Goal: Information Seeking & Learning: Learn about a topic

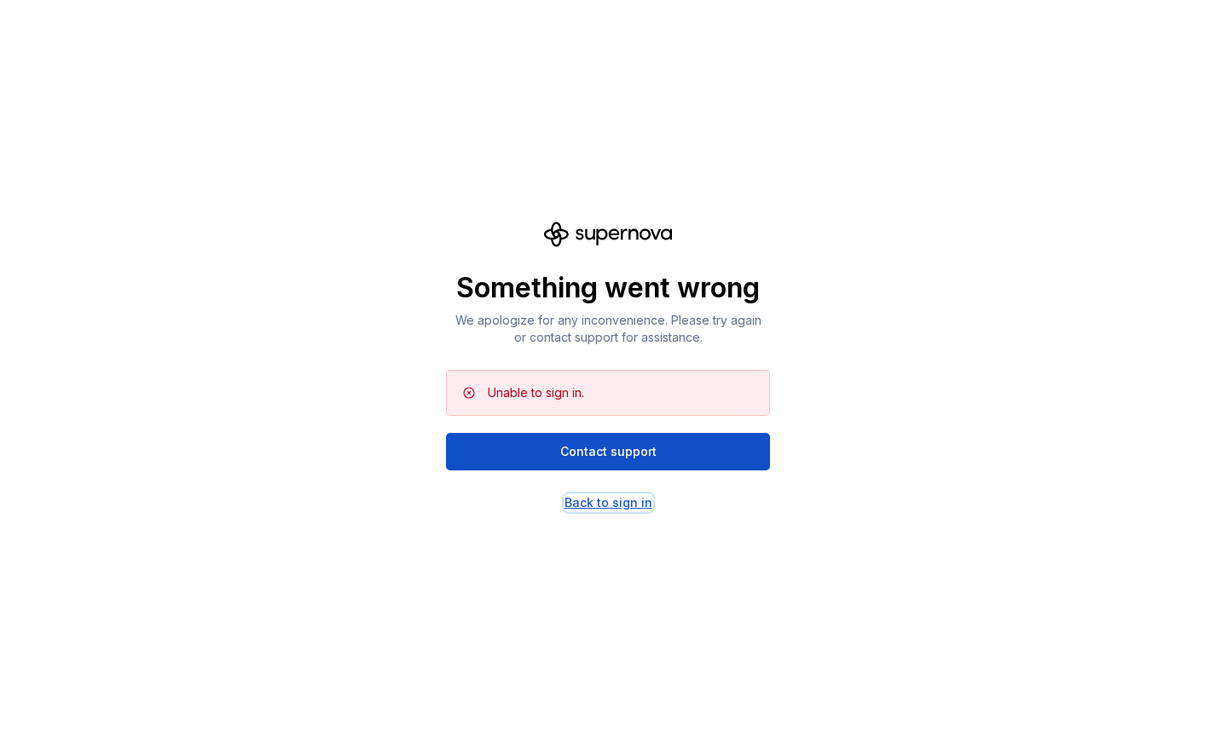
click at [610, 505] on div "Back to sign in" at bounding box center [608, 502] width 88 height 17
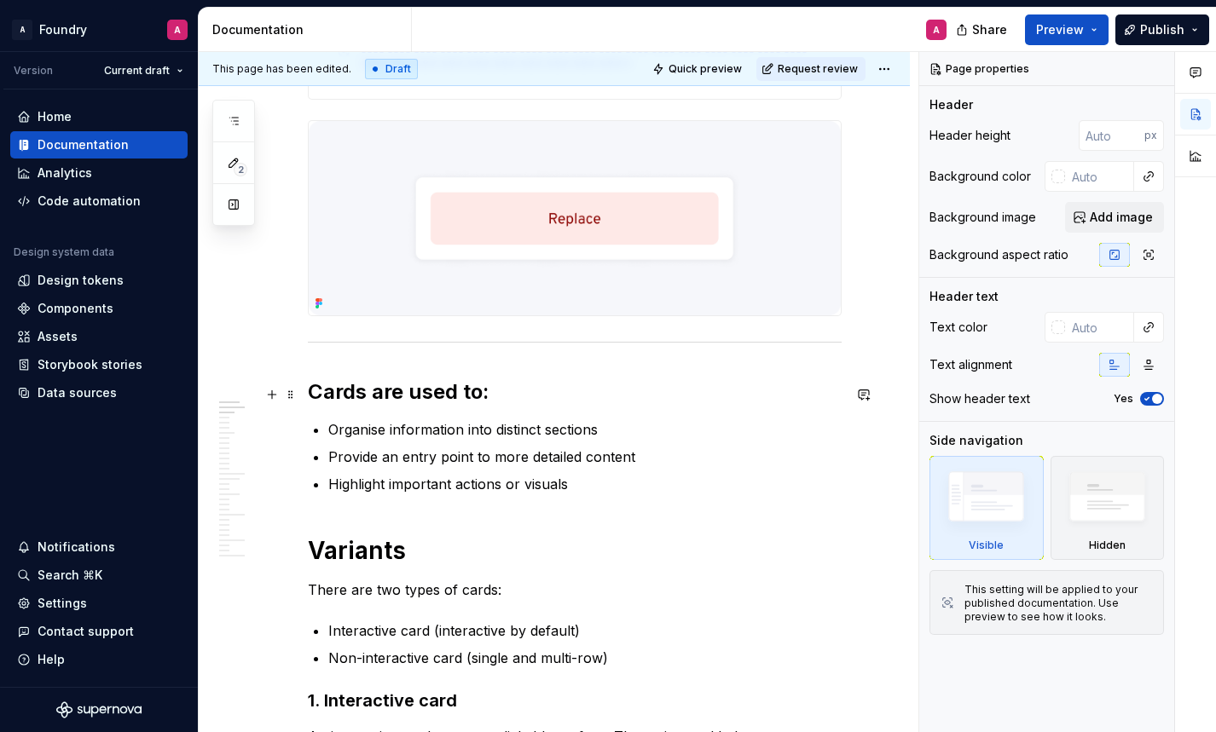
scroll to position [534, 0]
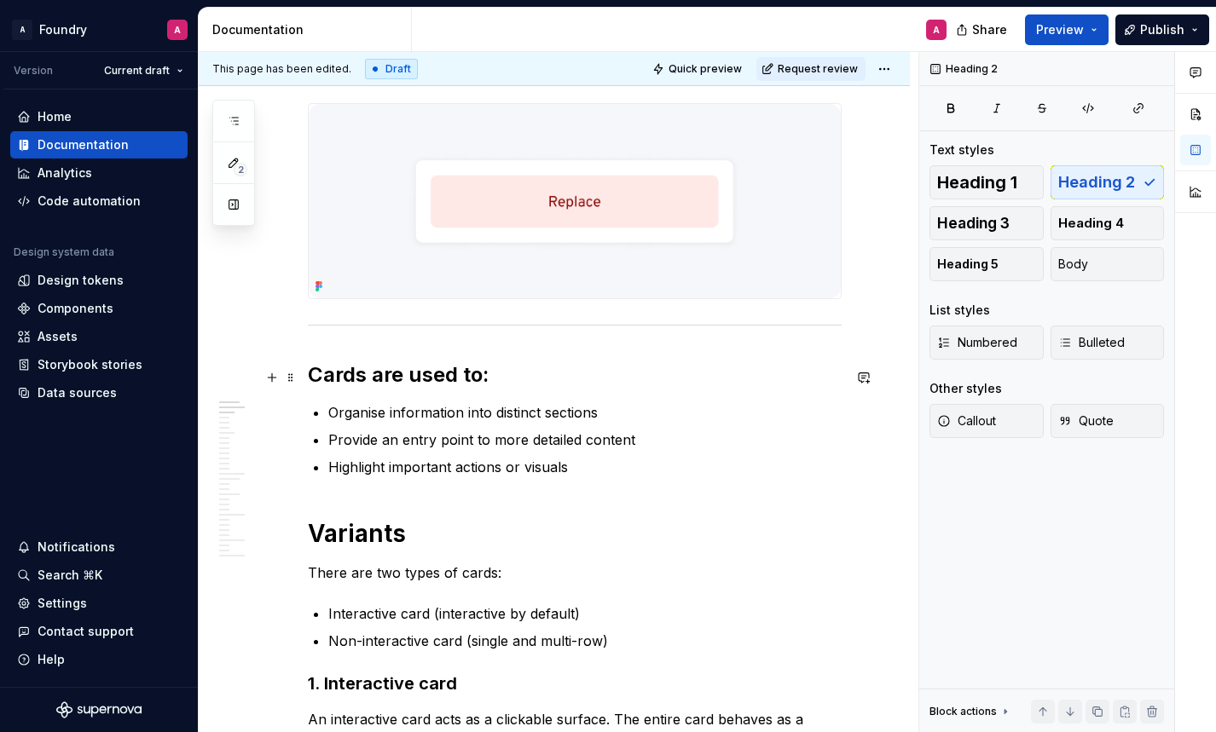
click at [597, 383] on h2 "Cards are used to:" at bounding box center [575, 374] width 534 height 27
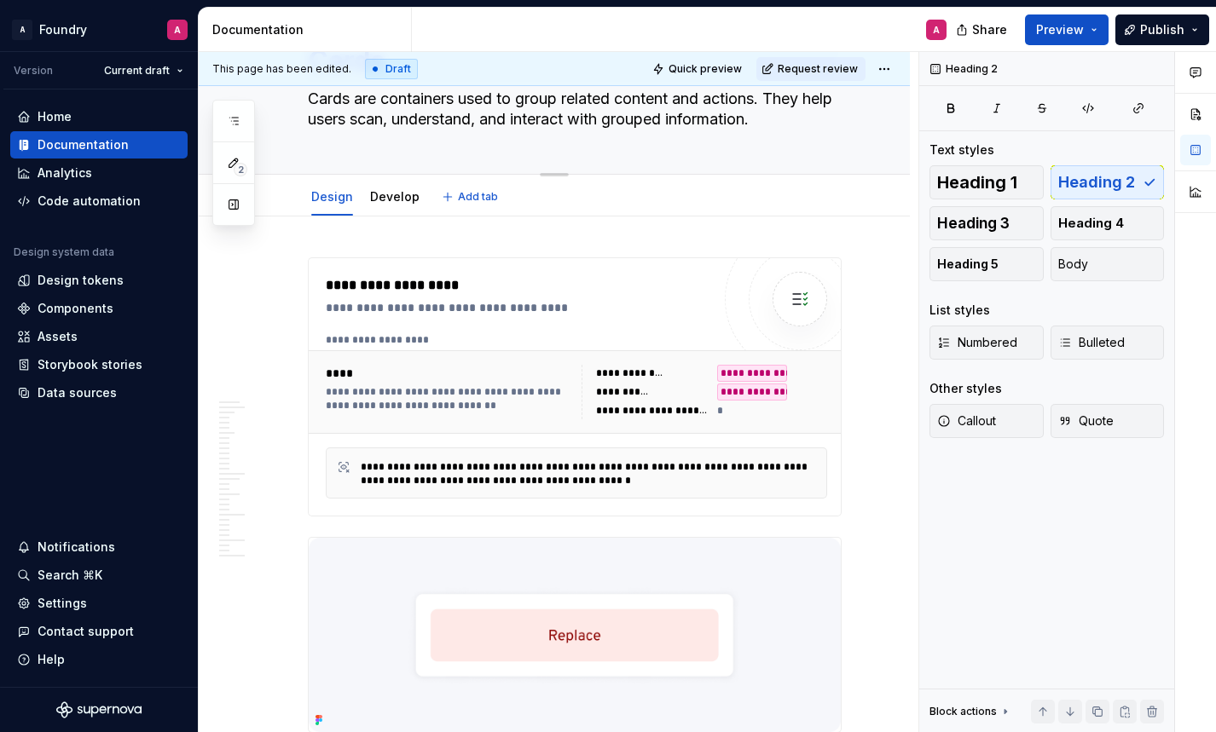
scroll to position [0, 0]
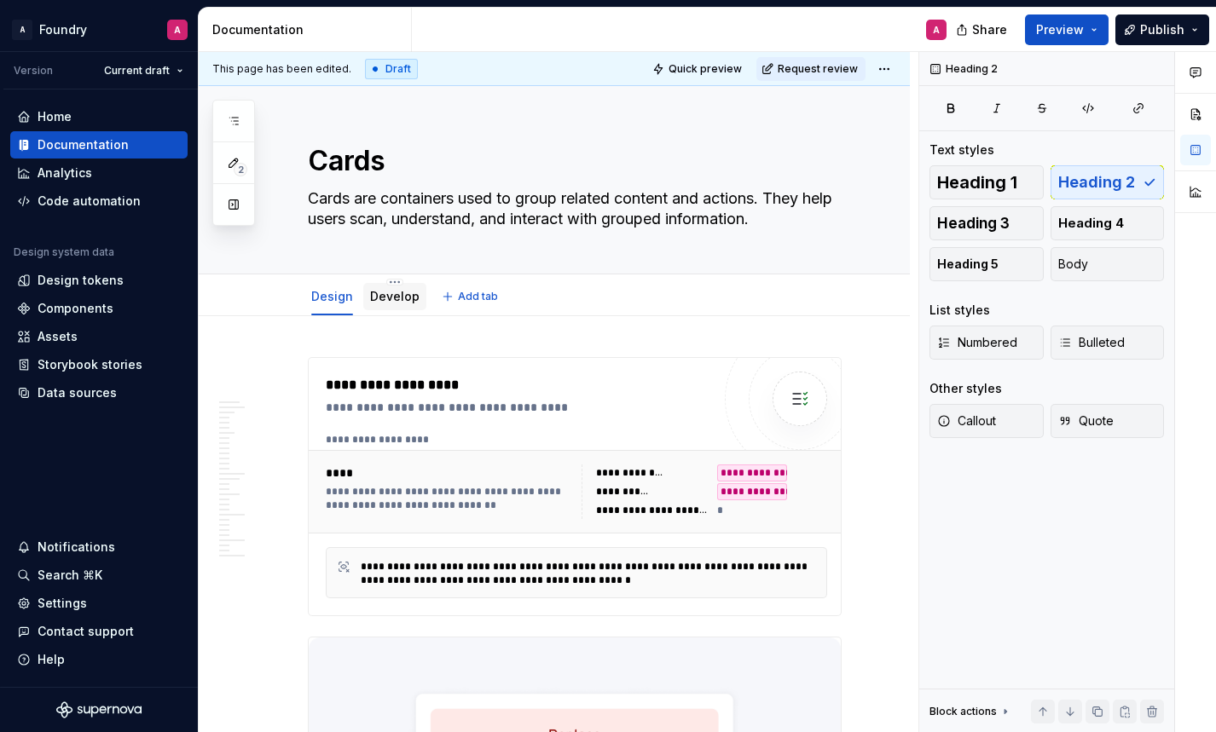
click at [382, 299] on link "Develop" at bounding box center [394, 296] width 49 height 14
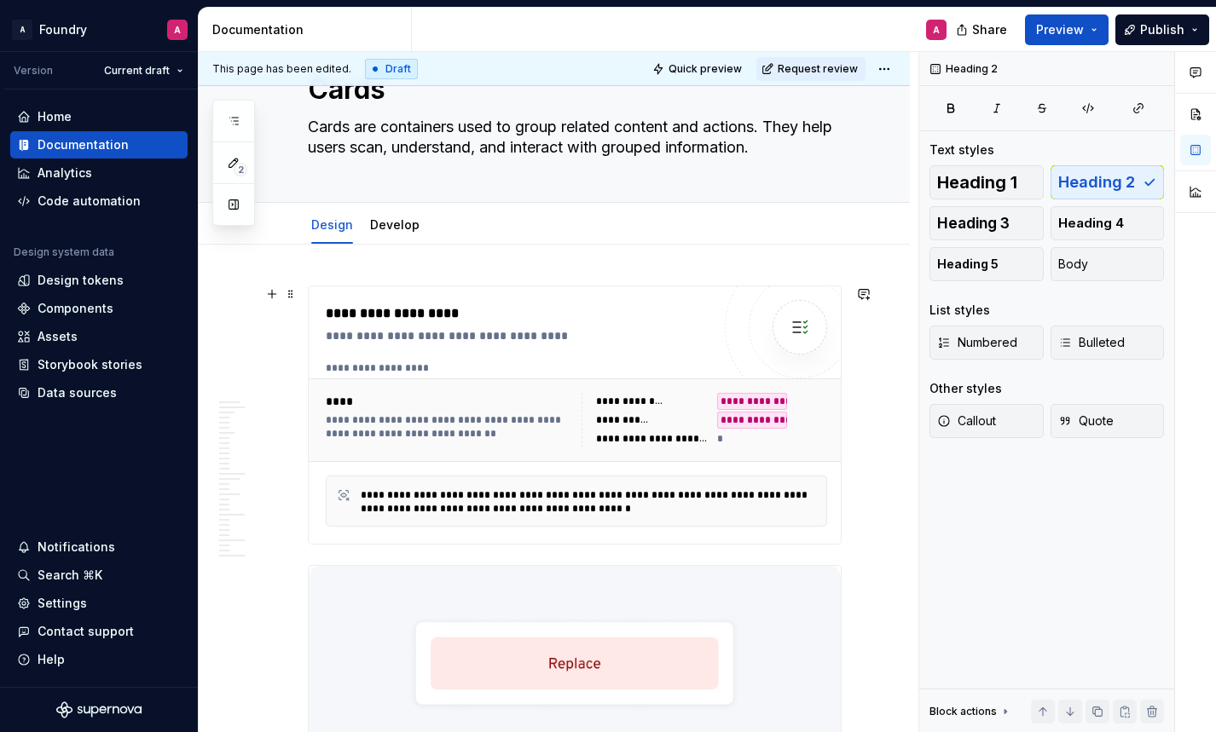
scroll to position [74, 0]
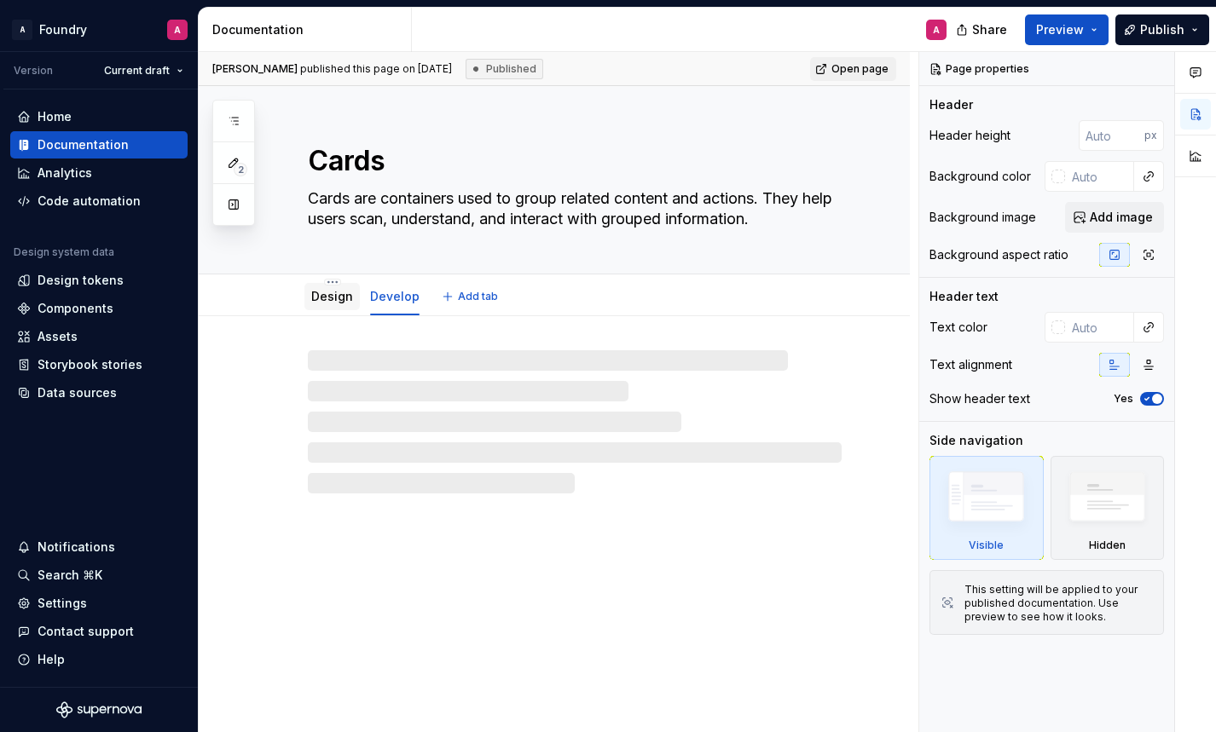
click at [336, 295] on link "Design" at bounding box center [332, 296] width 42 height 14
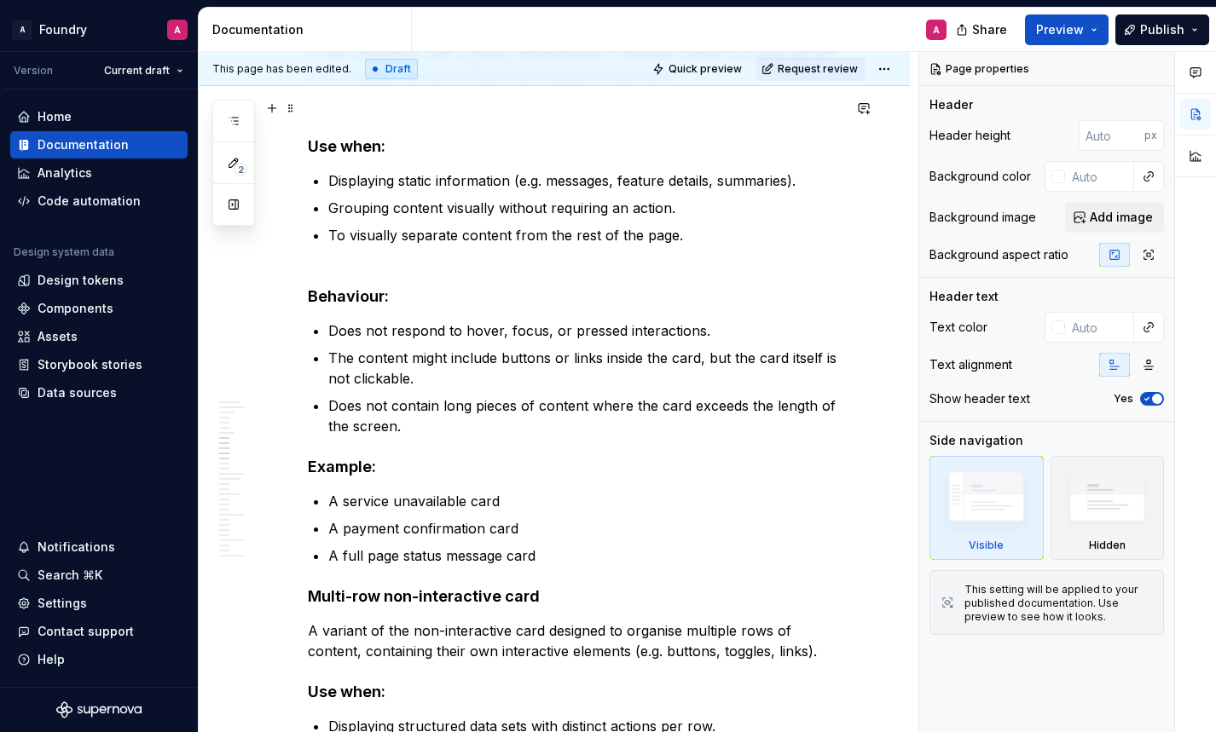
scroll to position [1776, 0]
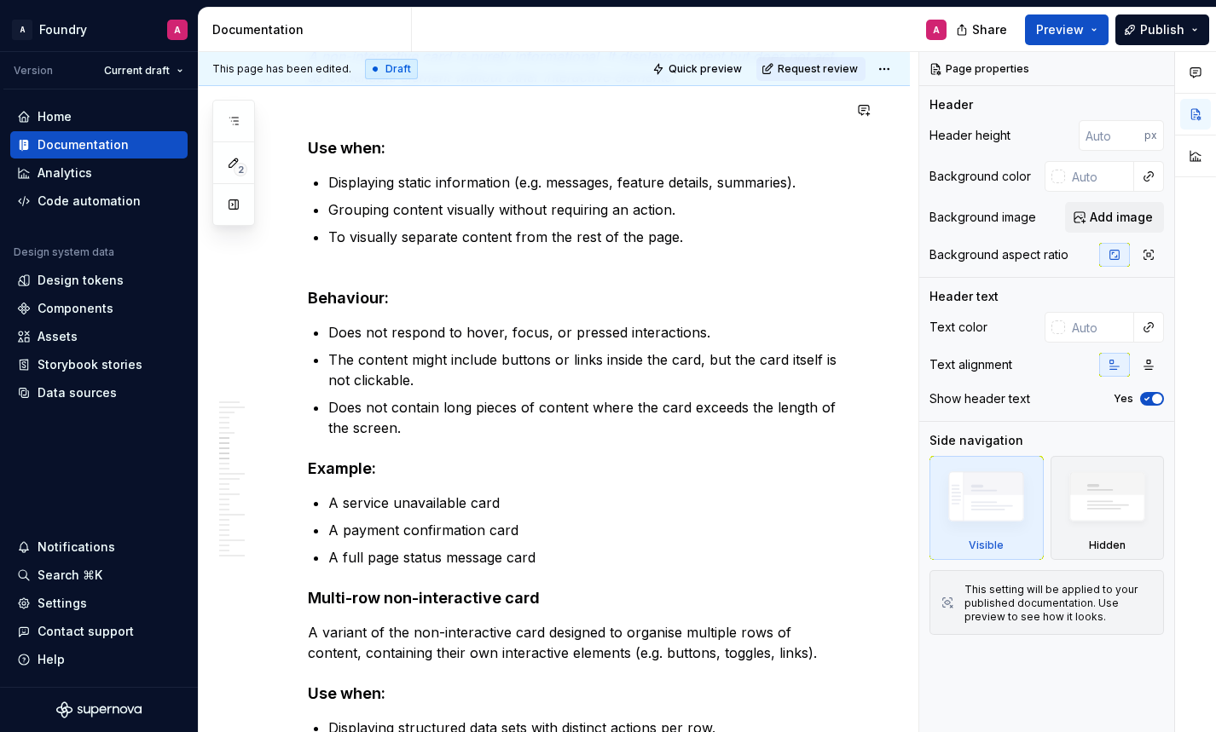
type textarea "*"
